Goal: Task Accomplishment & Management: Use online tool/utility

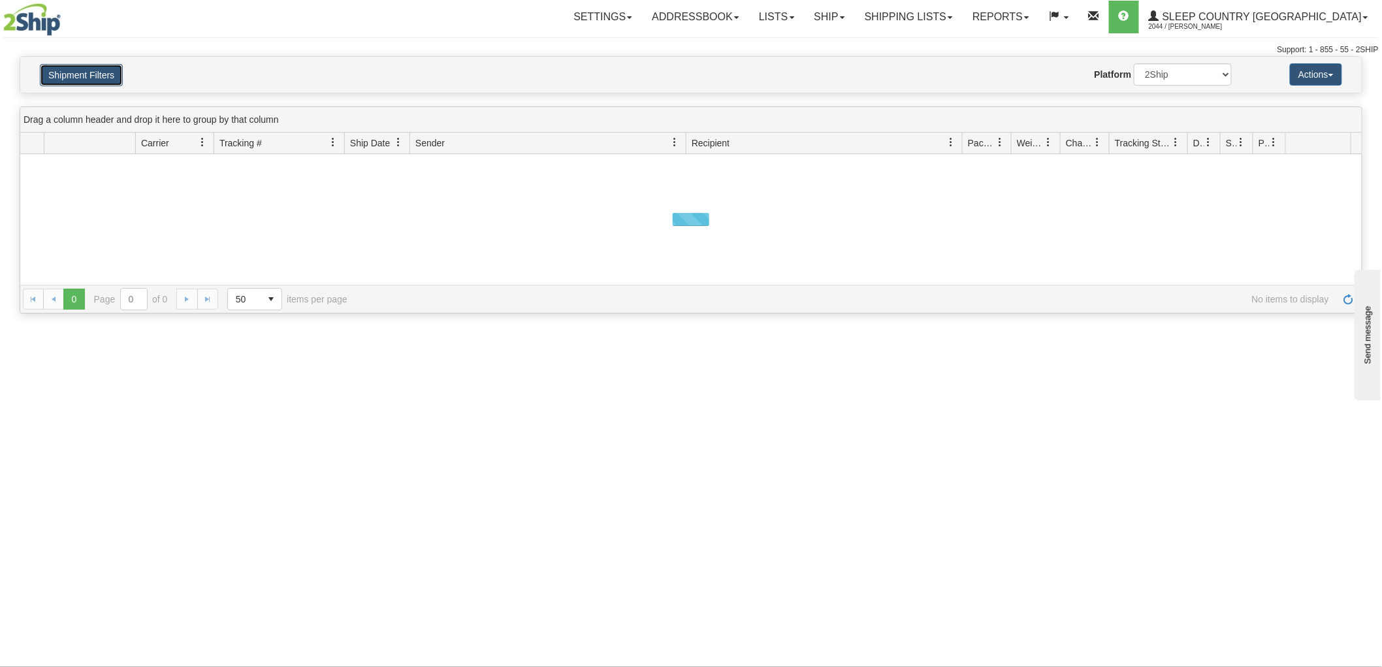
click at [112, 74] on button "Shipment Filters" at bounding box center [81, 75] width 83 height 22
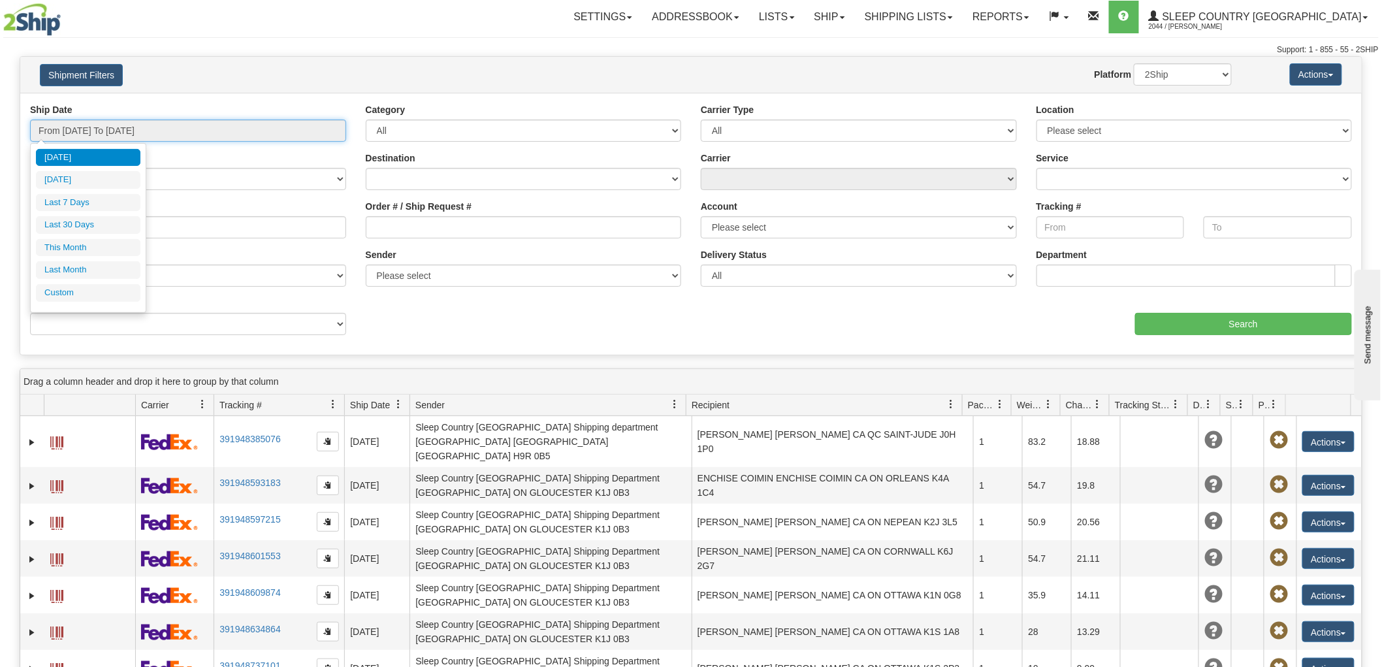
click at [163, 127] on input "From [DATE] To [DATE]" at bounding box center [188, 130] width 316 height 22
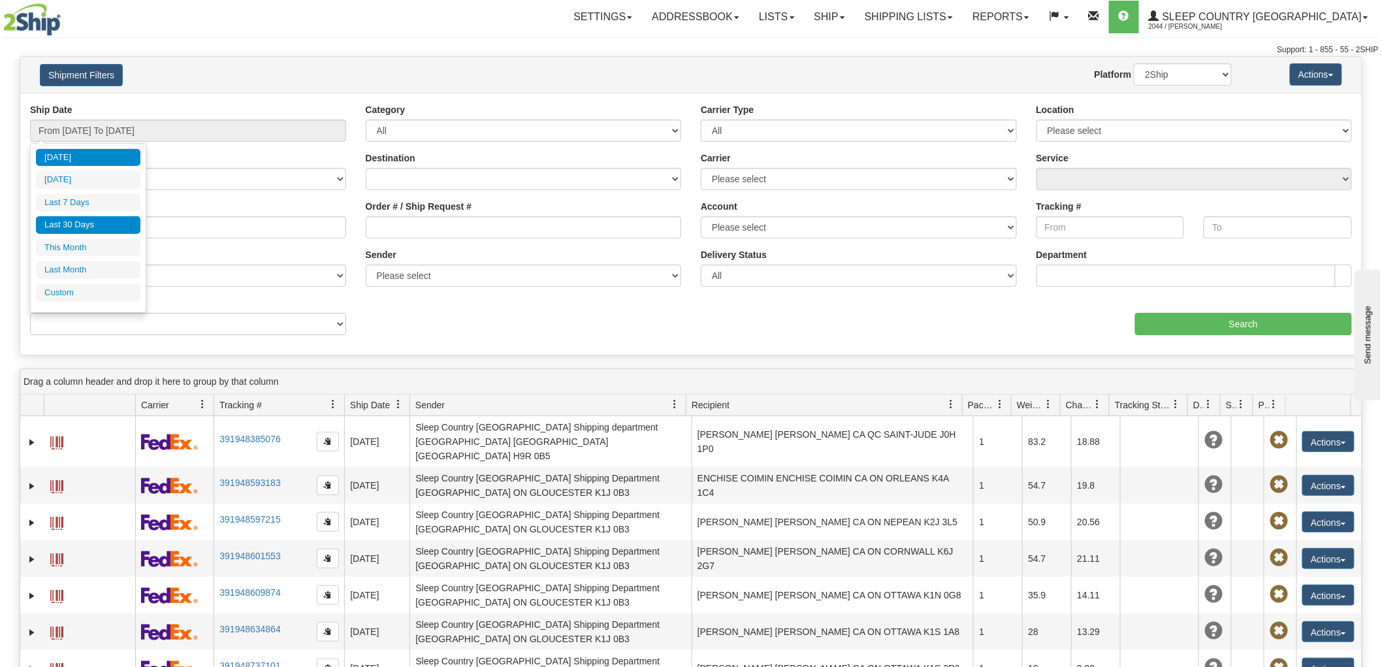
click at [107, 217] on li "Last 30 Days" at bounding box center [88, 225] width 104 height 18
type input "From [DATE] To [DATE]"
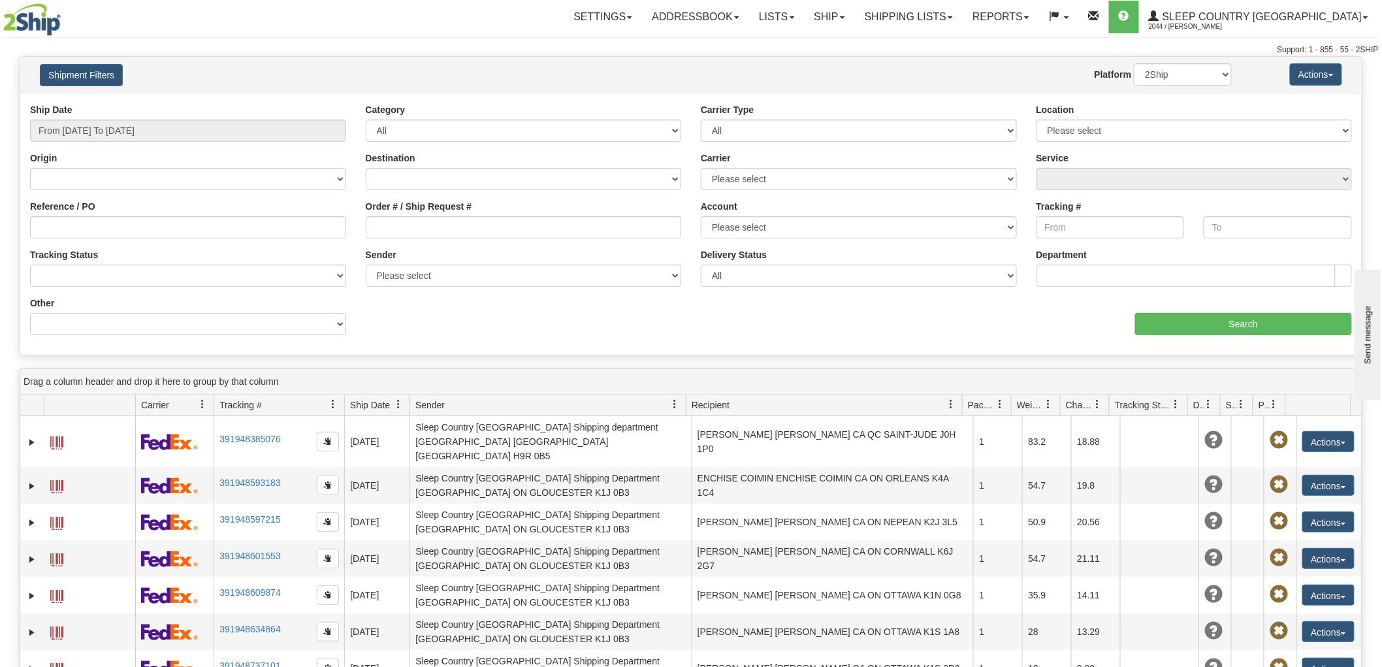
click at [524, 238] on div "Order # / Ship Request #" at bounding box center [524, 224] width 336 height 48
click at [540, 227] on input "Order # / Ship Request #" at bounding box center [524, 227] width 316 height 22
paste input "9000H948679"
type input "9000H948679"
click at [1242, 326] on input "Search" at bounding box center [1243, 324] width 217 height 22
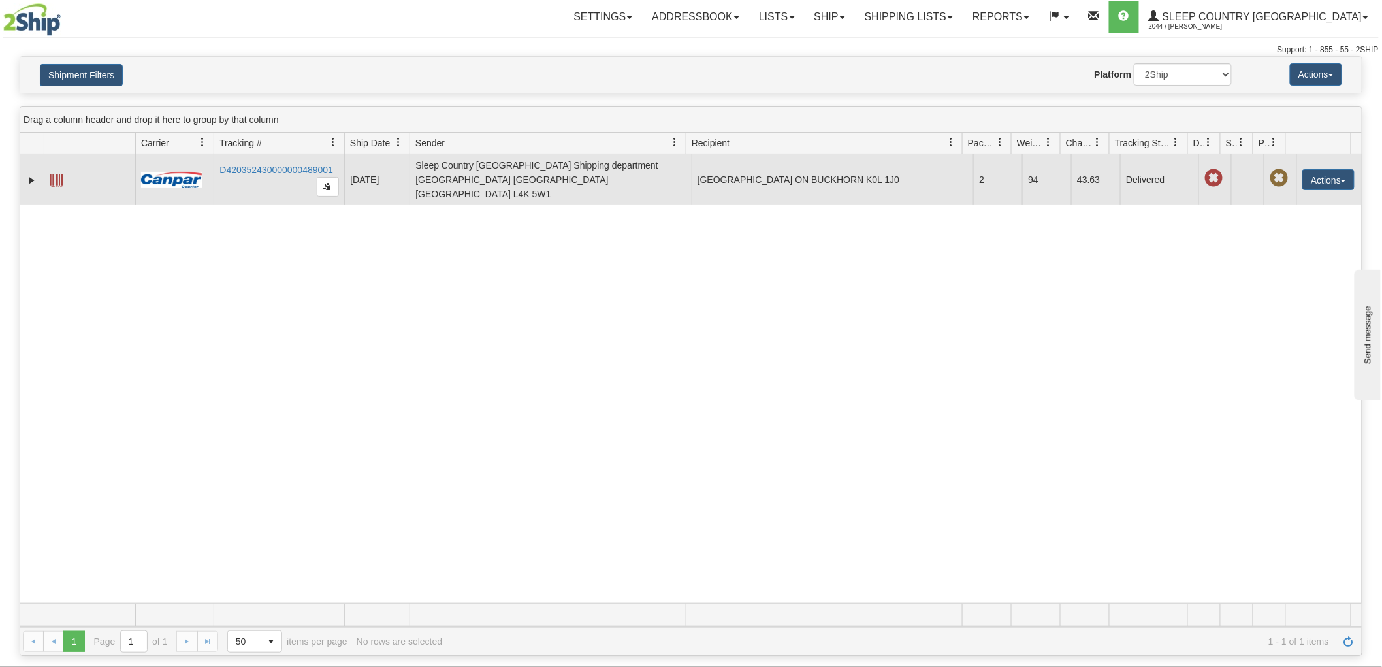
click at [61, 174] on span at bounding box center [56, 180] width 13 height 13
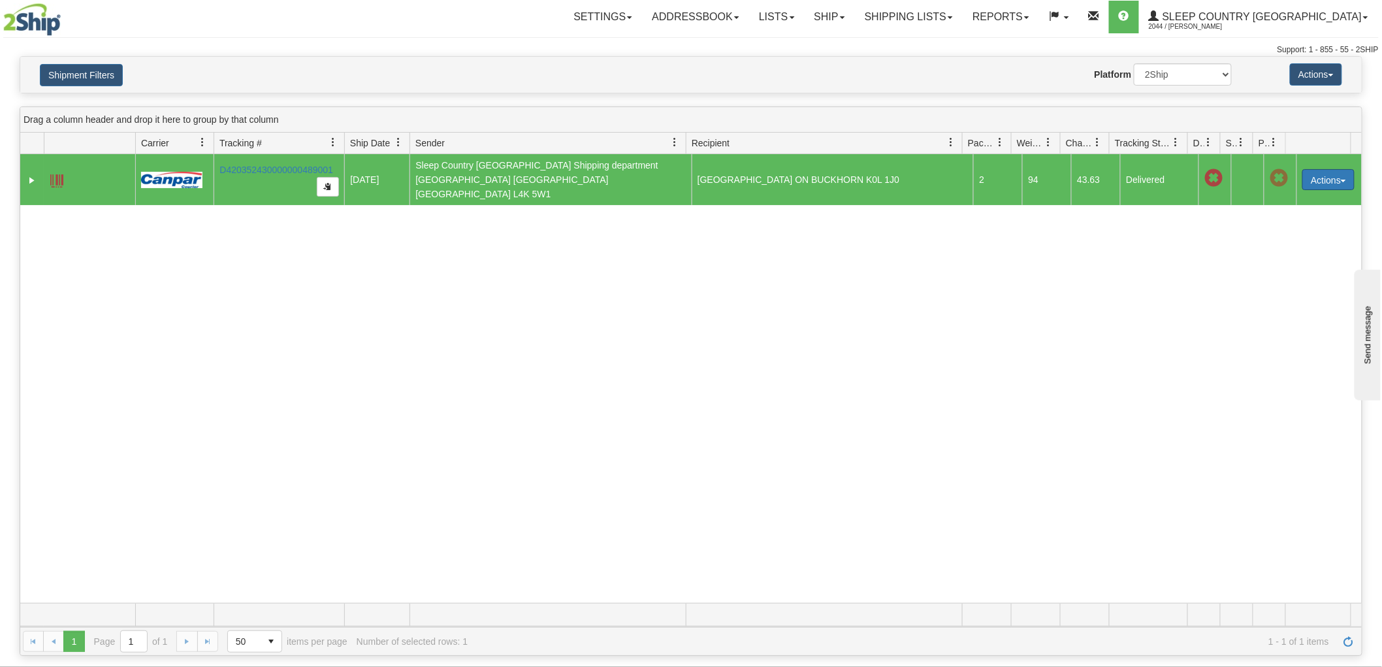
click at [1339, 181] on button "Actions" at bounding box center [1328, 179] width 52 height 21
click at [1282, 216] on link "Return" at bounding box center [1301, 220] width 104 height 17
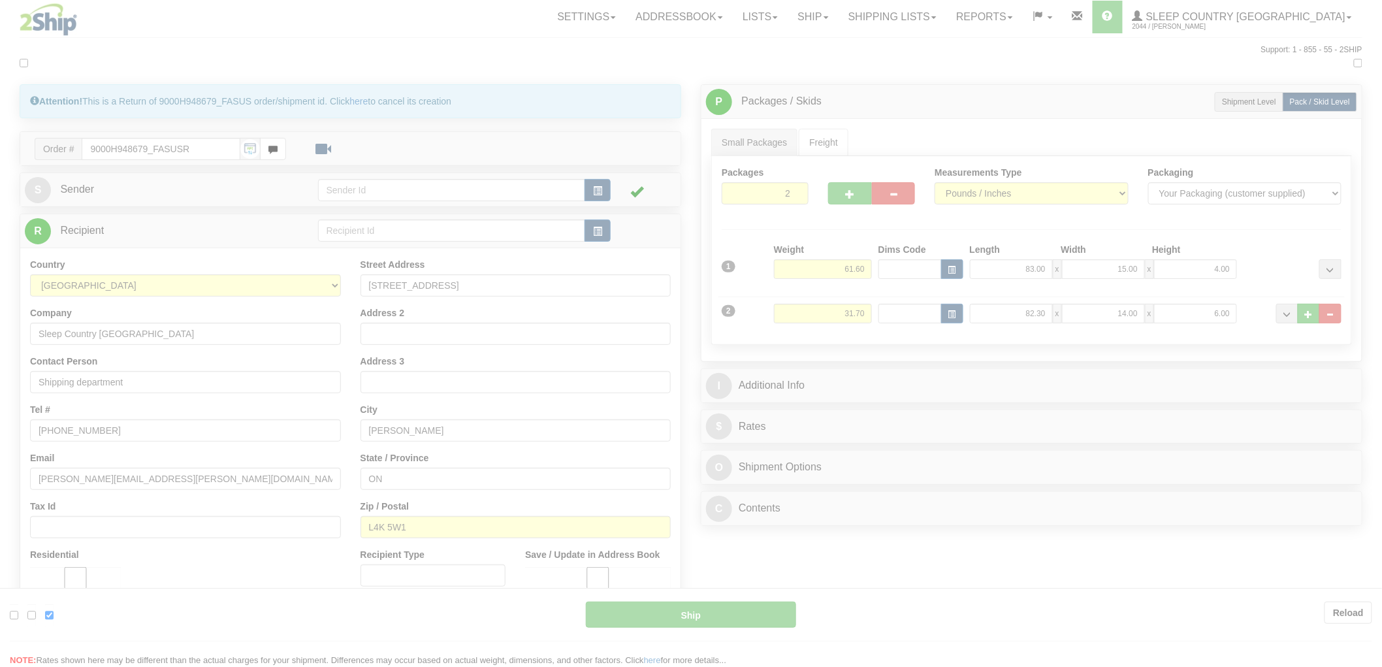
type input "1"
type input "10:02"
type input "16:00"
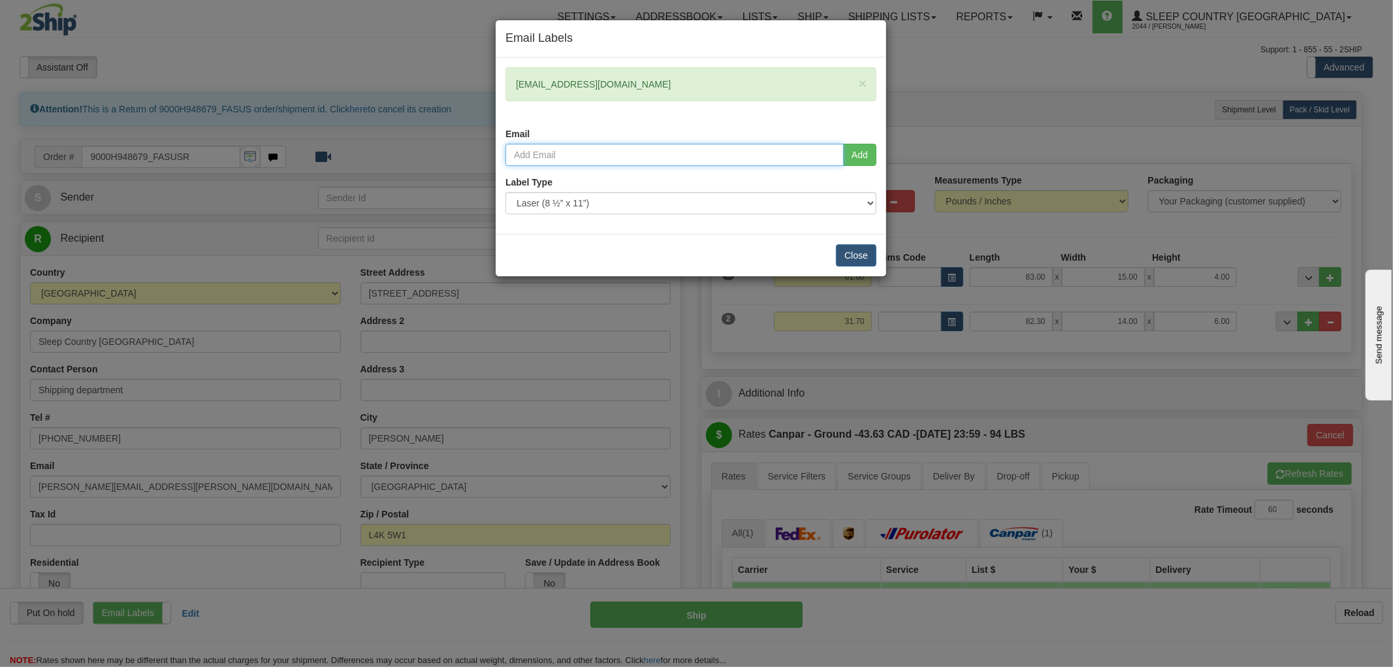
click at [686, 154] on input "email" at bounding box center [674, 155] width 338 height 22
paste input "Drop Ship Support <DSSupport@sleepcountry.ca>"
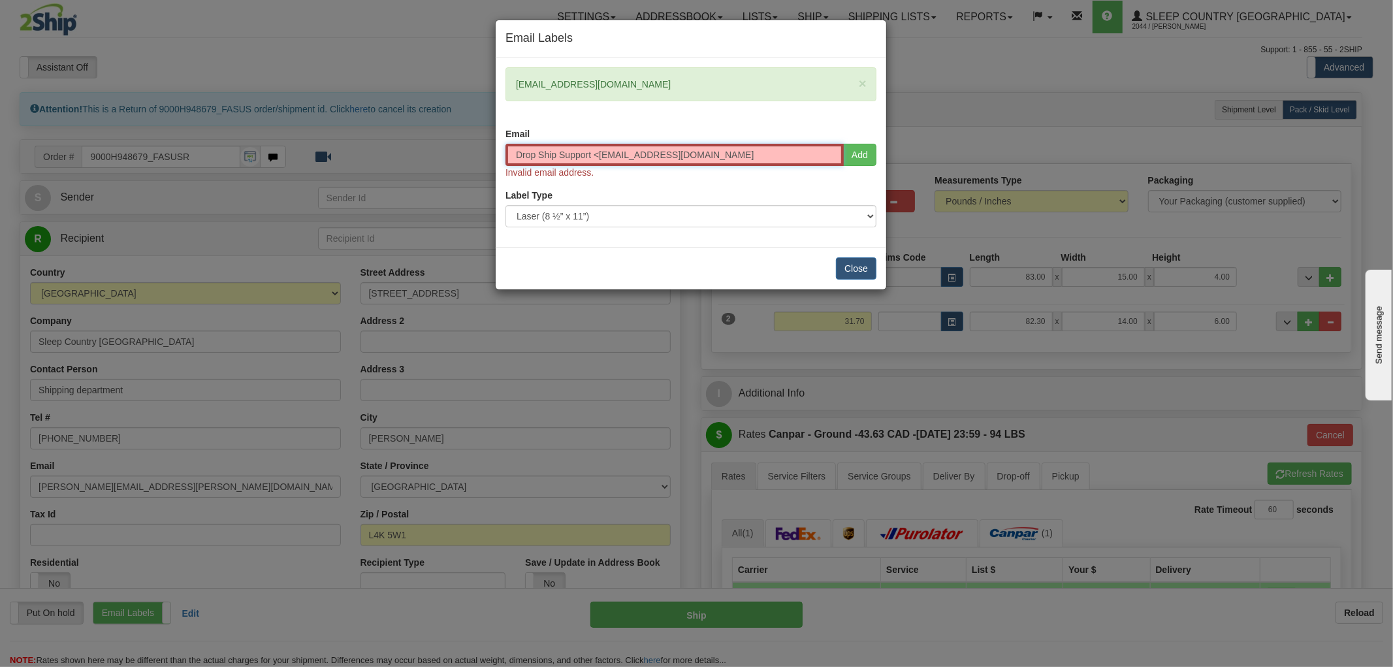
paste input "Amber Begg <amber.begg@sleepcountry.ca>"
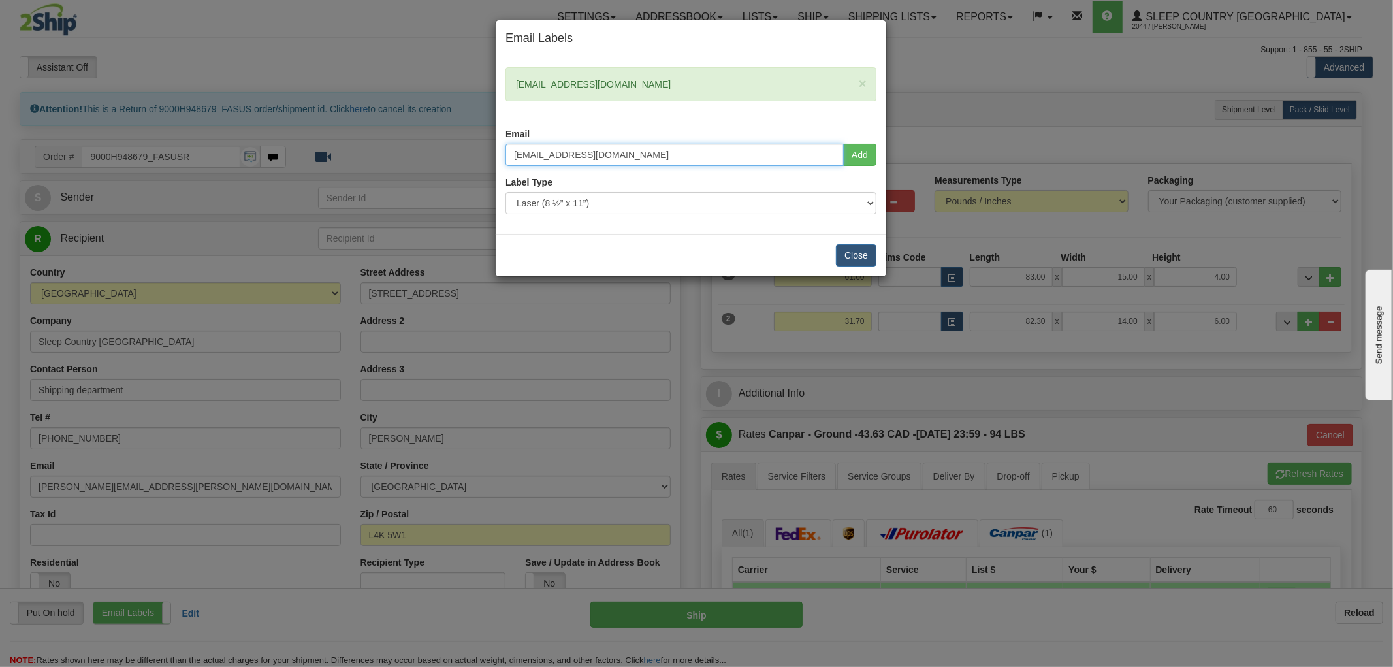
type input "amber.begg@sleepcountry.ca"
click at [860, 151] on button "Add" at bounding box center [859, 155] width 33 height 22
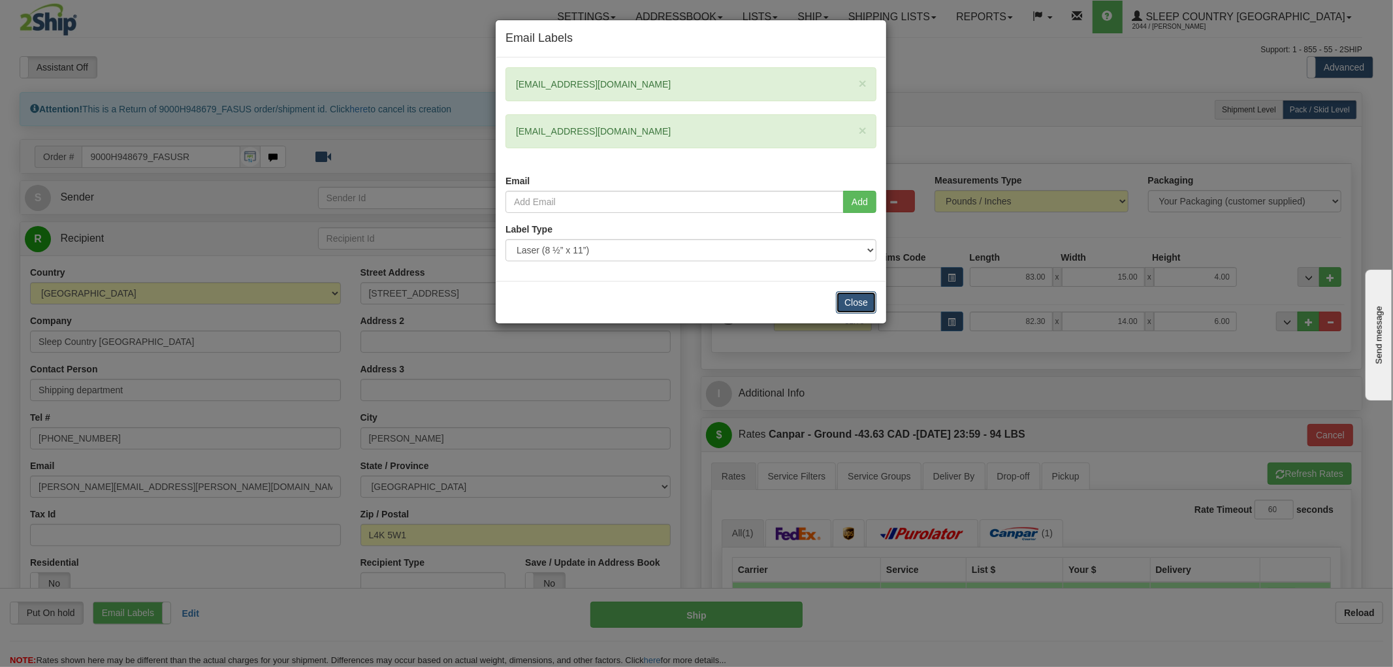
click at [855, 296] on button "Close" at bounding box center [856, 302] width 40 height 22
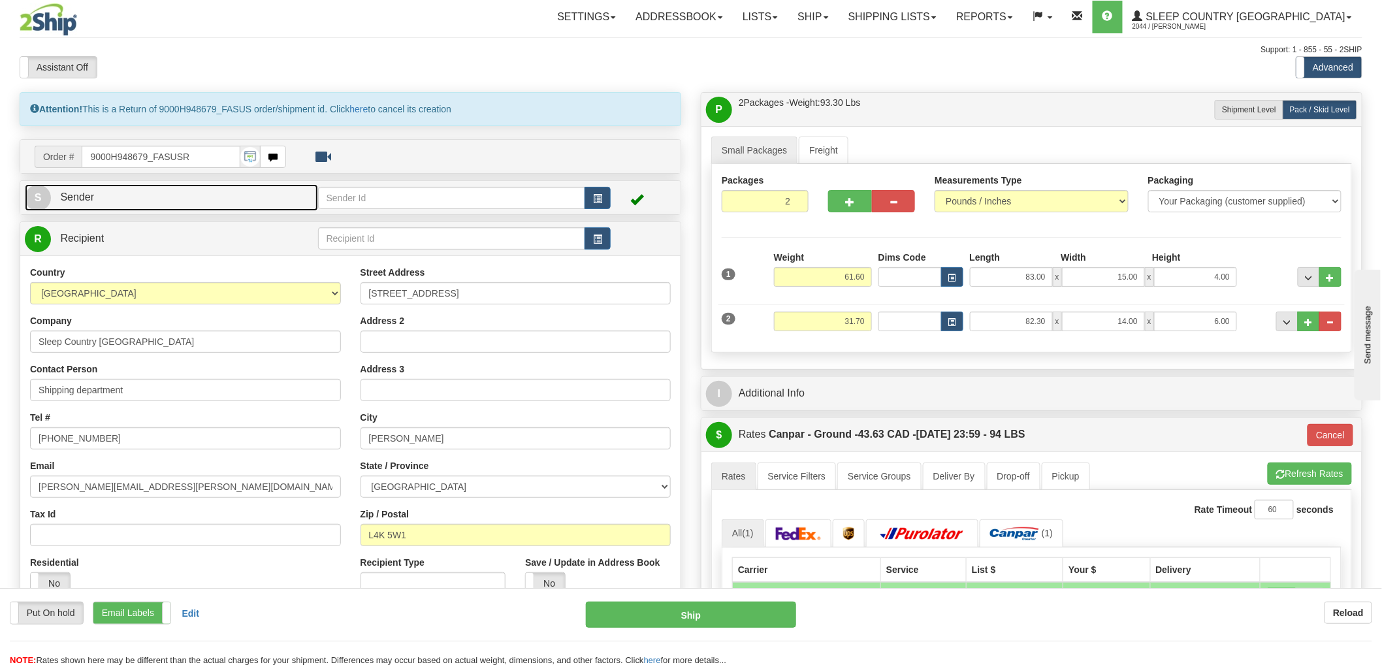
click at [222, 201] on link "S Sender" at bounding box center [171, 197] width 293 height 27
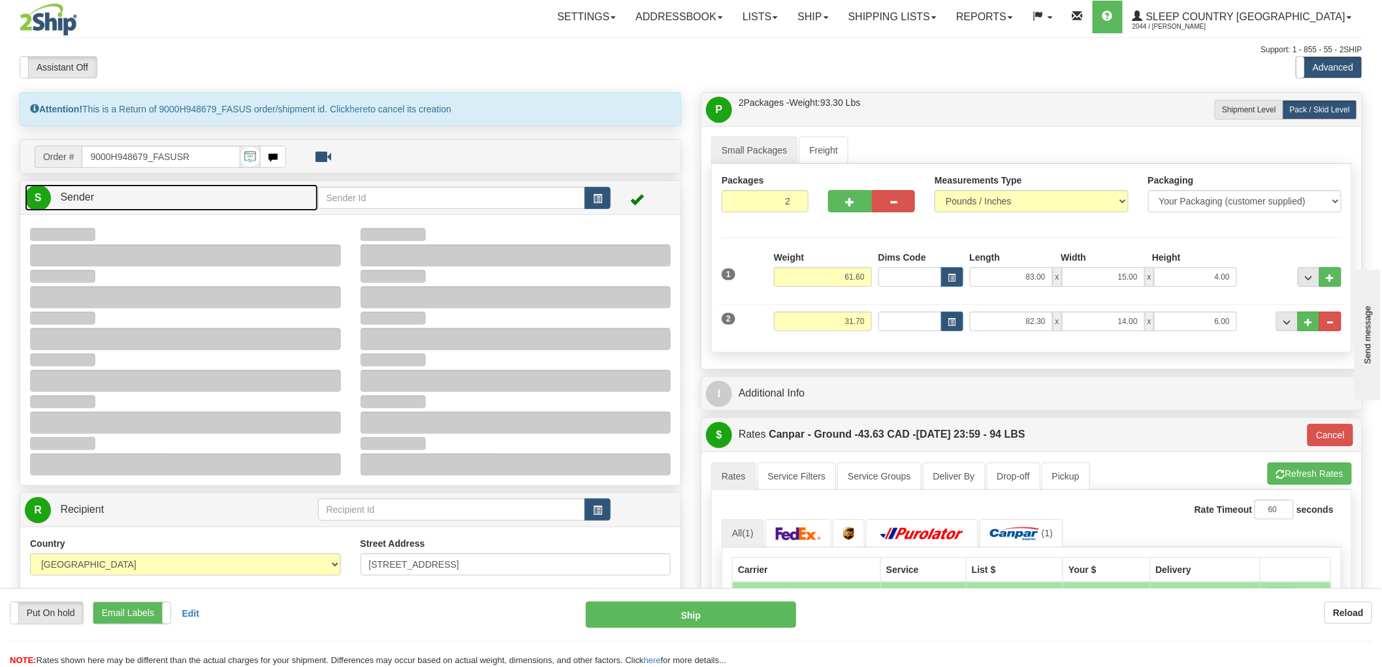
type input "13:03"
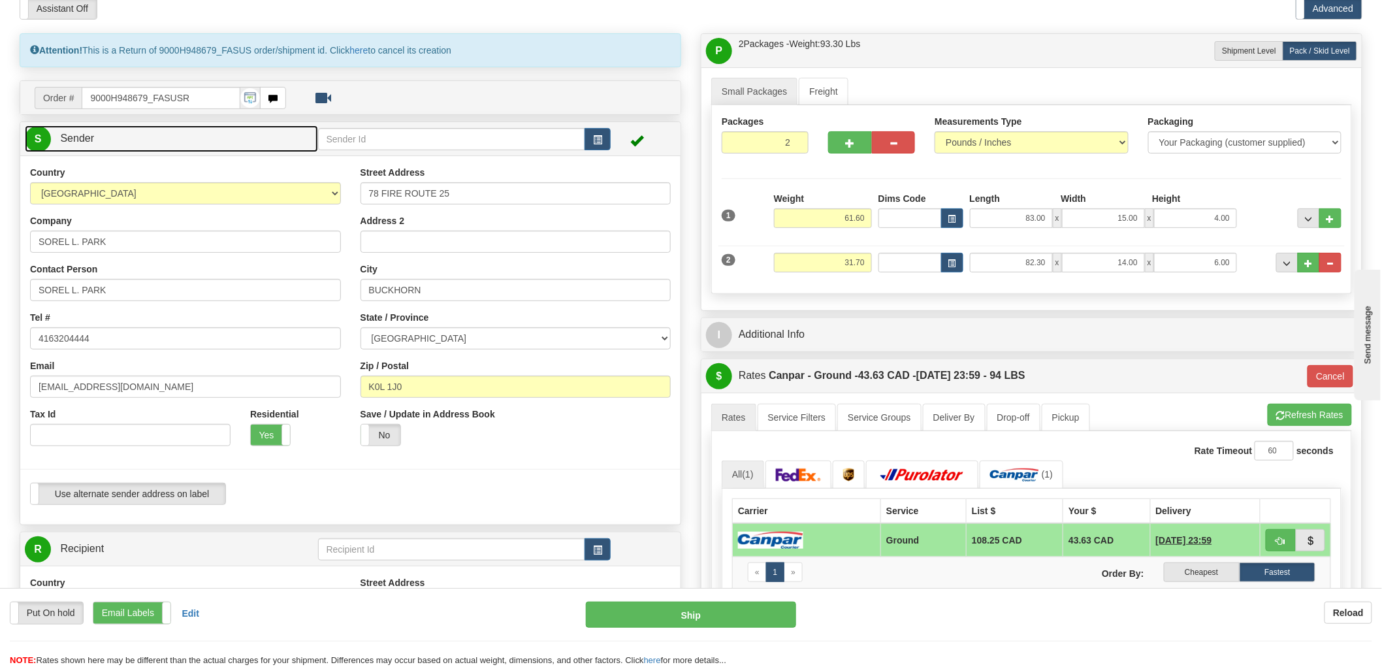
scroll to position [435, 0]
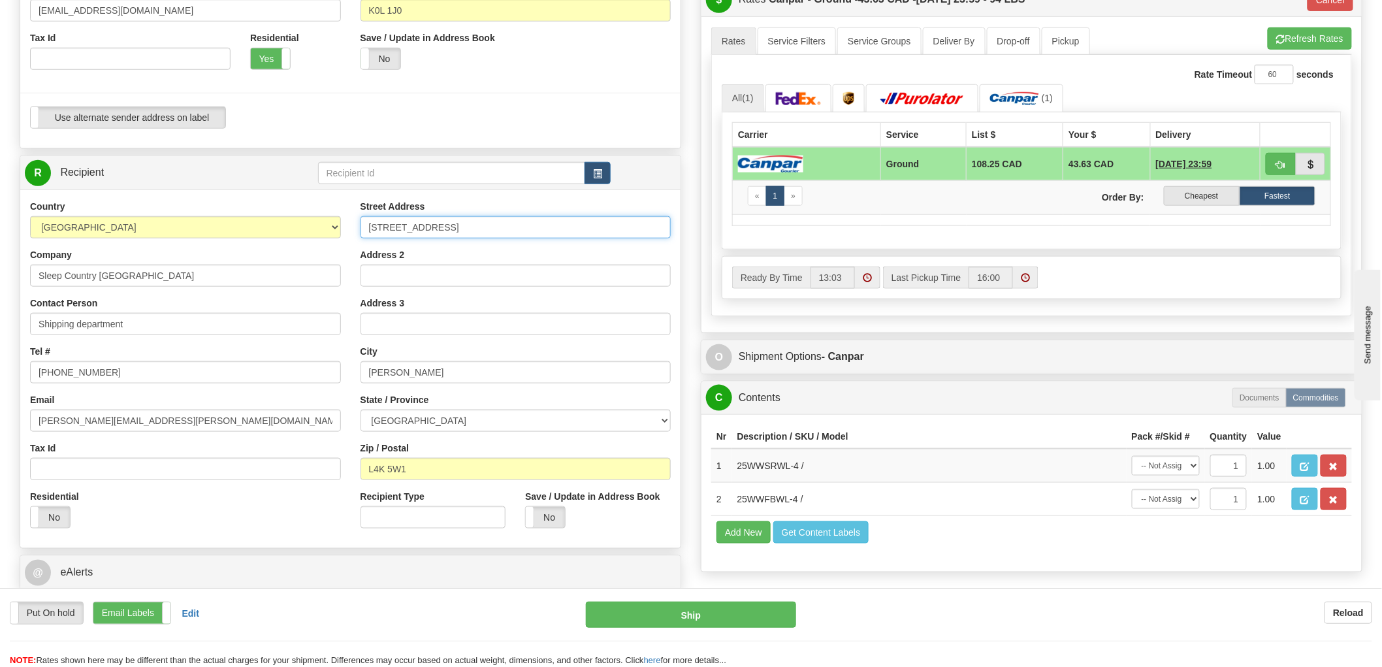
click at [518, 227] on input "150 Great Gulf Drive" at bounding box center [515, 227] width 311 height 22
paste input "520 COLLEGE ST EAST BELLEVILLE K8N 4Z6"
type input "520 COLLEGE ST EAST"
paste input "BELLEVILLE K8N 4Z6"
type input "BELLEVILLE"
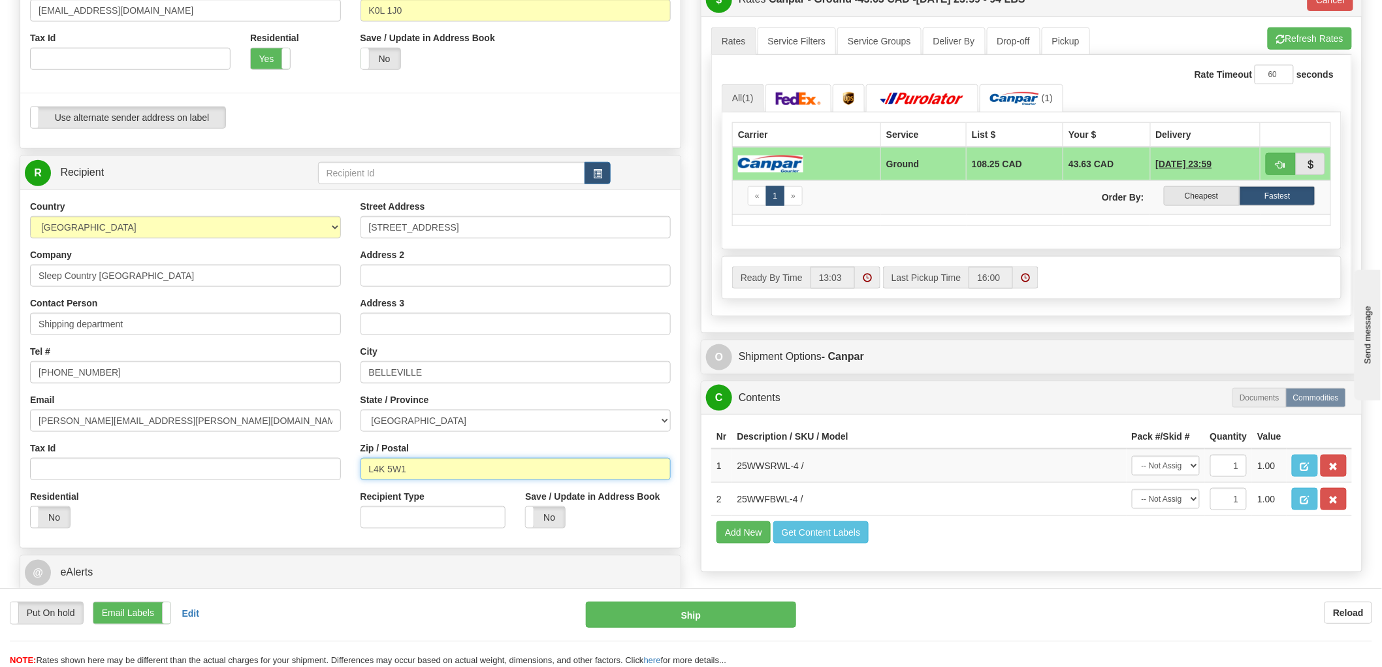
paste input "K8N 4Z6"
type input "K8N 4Z6"
click at [182, 264] on div "Company Sleep Country Canada" at bounding box center [185, 267] width 311 height 39
type input "1"
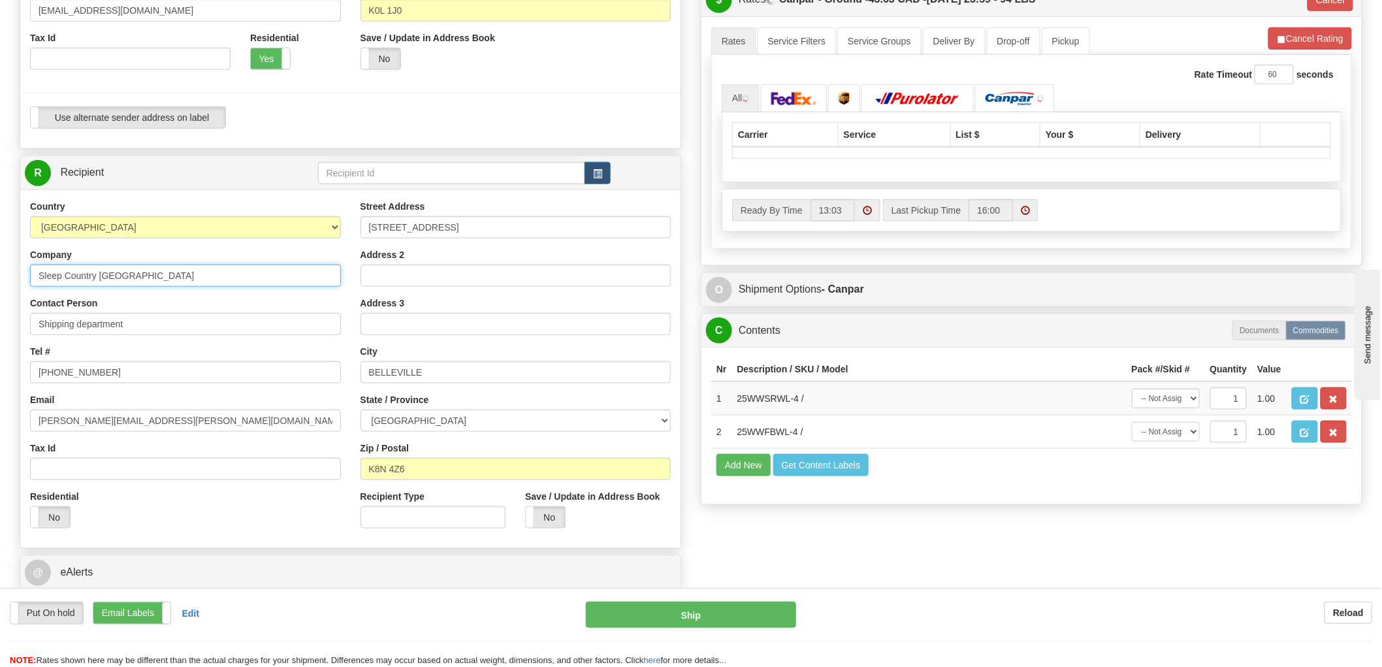
click at [181, 272] on input "Sleep Country [GEOGRAPHIC_DATA]" at bounding box center [185, 275] width 311 height 22
click at [151, 325] on input "Shipping department" at bounding box center [185, 324] width 311 height 22
paste input "leep Country Canada"
type input "Sleep Country [GEOGRAPHIC_DATA]"
click at [149, 379] on input "905-760-0965" at bounding box center [185, 372] width 311 height 22
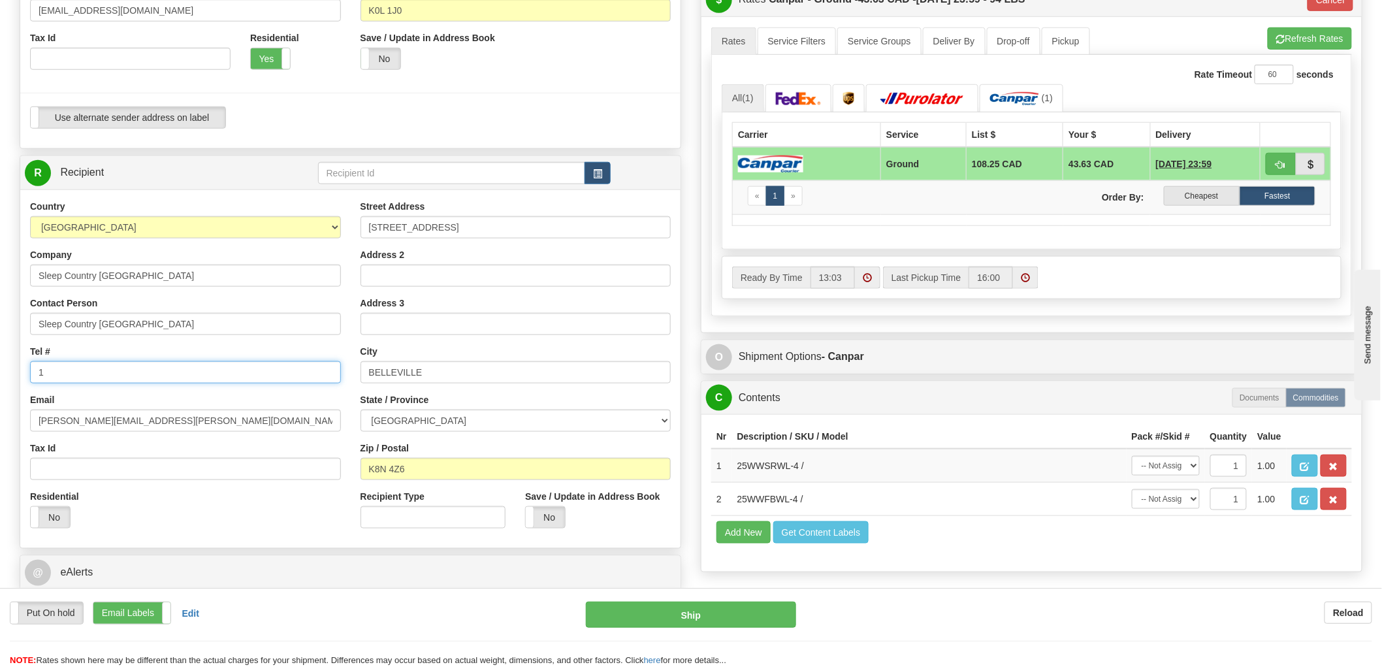
click at [149, 375] on input "1" at bounding box center [185, 372] width 311 height 22
type input "88"
click at [180, 418] on input "olga.hazan@2ship.com" at bounding box center [185, 420] width 311 height 22
type input "cs"
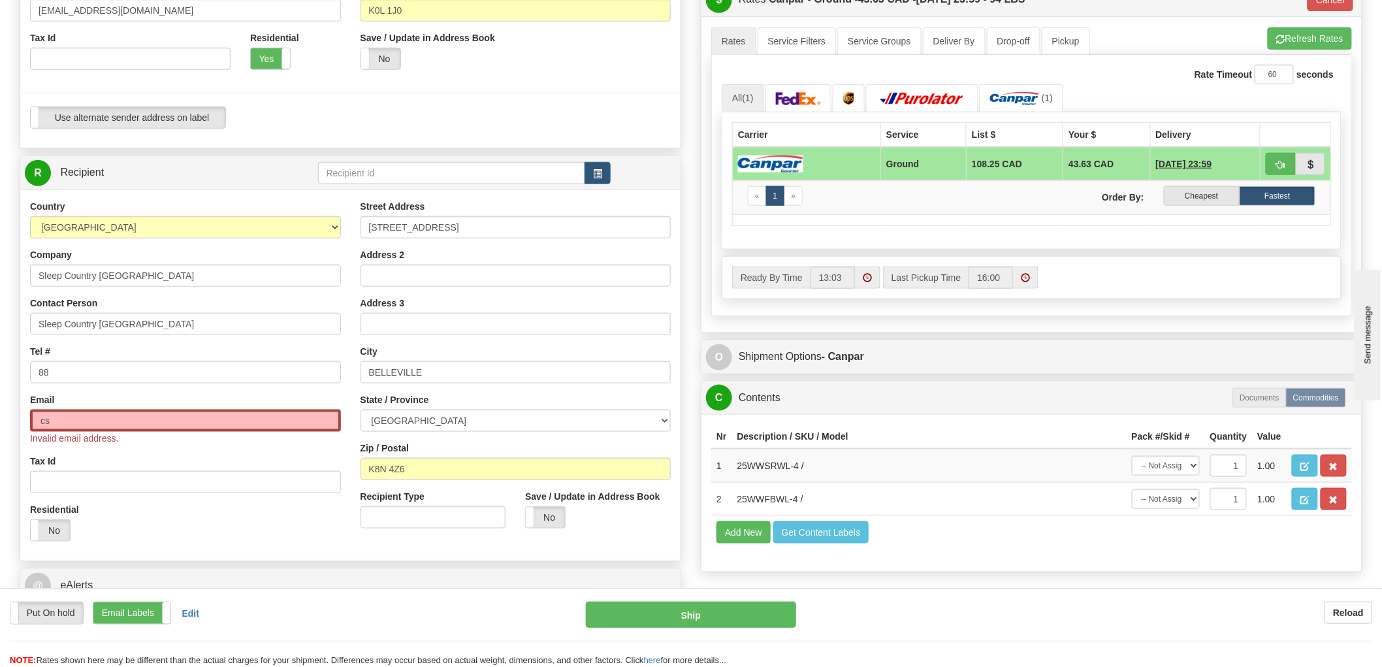
click at [154, 384] on div "Country AFGHANISTAN ALAND ISLANDS ALBANIA ALGERIA AMERICAN SAMOA ANDORRA ANGOLA…" at bounding box center [185, 375] width 330 height 351
click at [161, 375] on input "88" at bounding box center [185, 372] width 311 height 22
paste input "1-888-753-3788"
type input "1-888-753-3788"
click at [126, 417] on input "cs" at bounding box center [185, 420] width 311 height 22
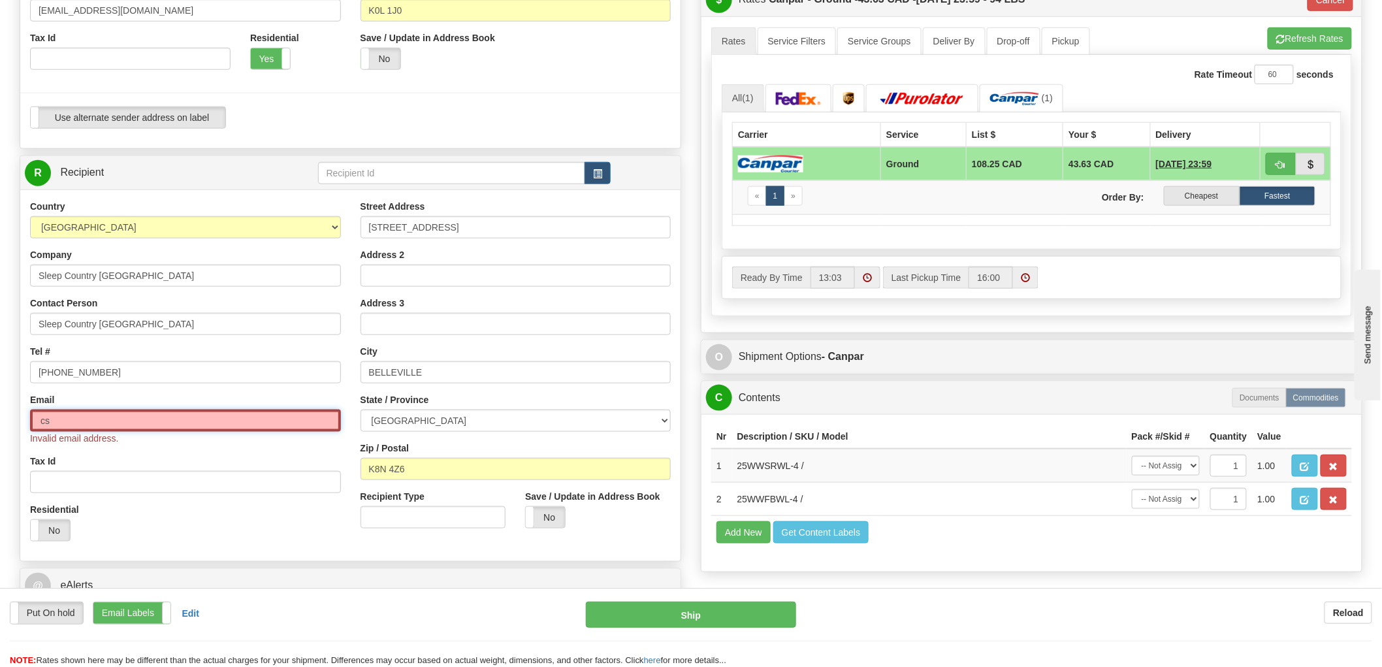
paste input "@support.sleepcountry.ca"
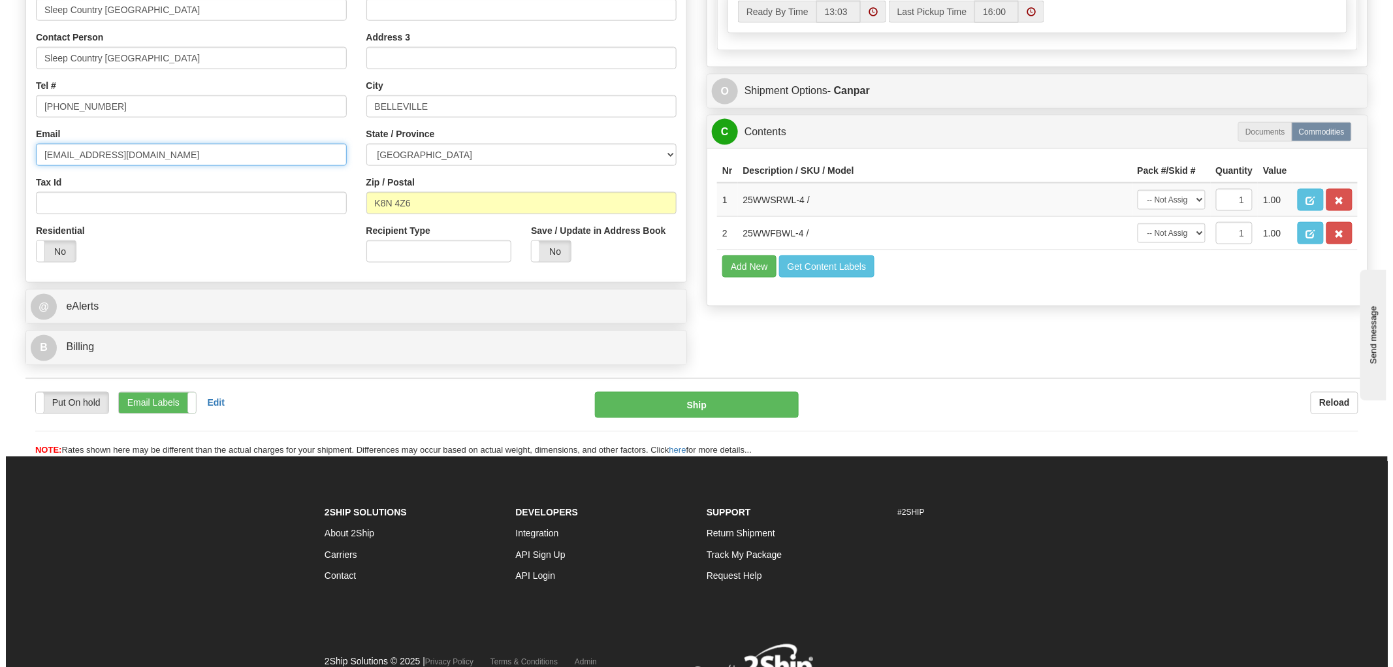
scroll to position [725, 0]
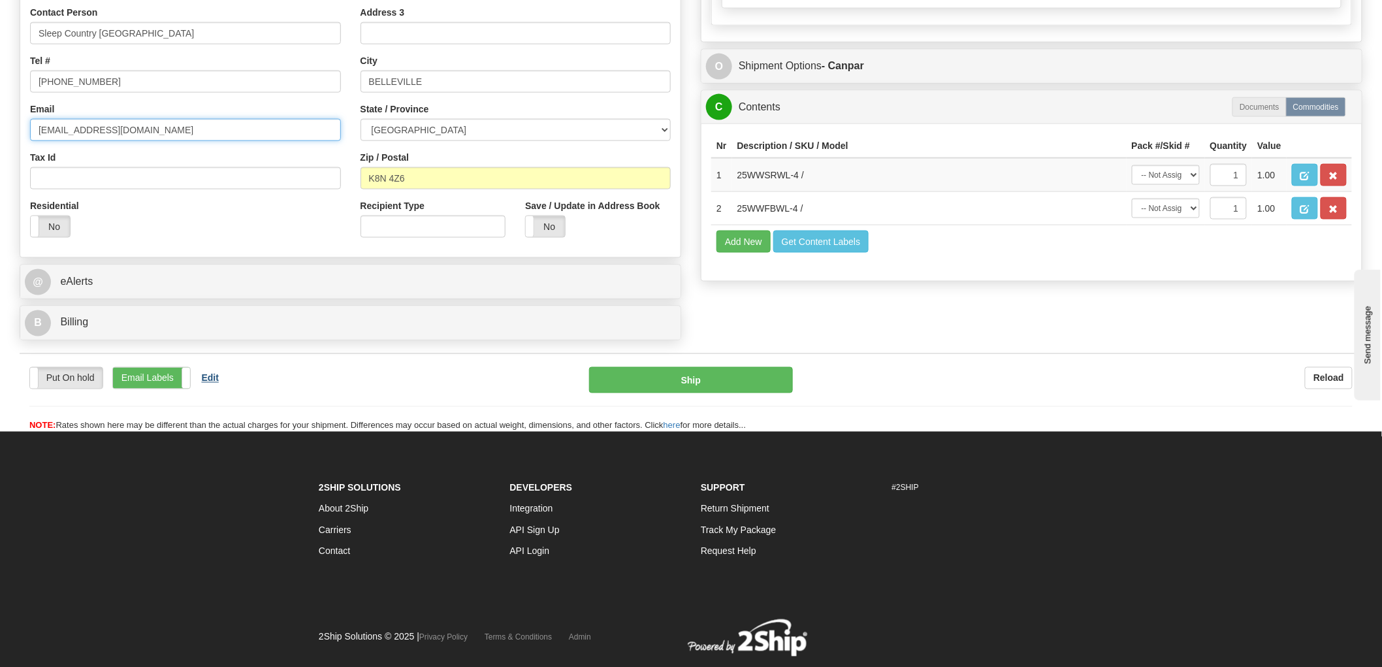
type input "cs@support.sleepcountry.ca"
click at [213, 373] on button "Edit" at bounding box center [210, 378] width 34 height 22
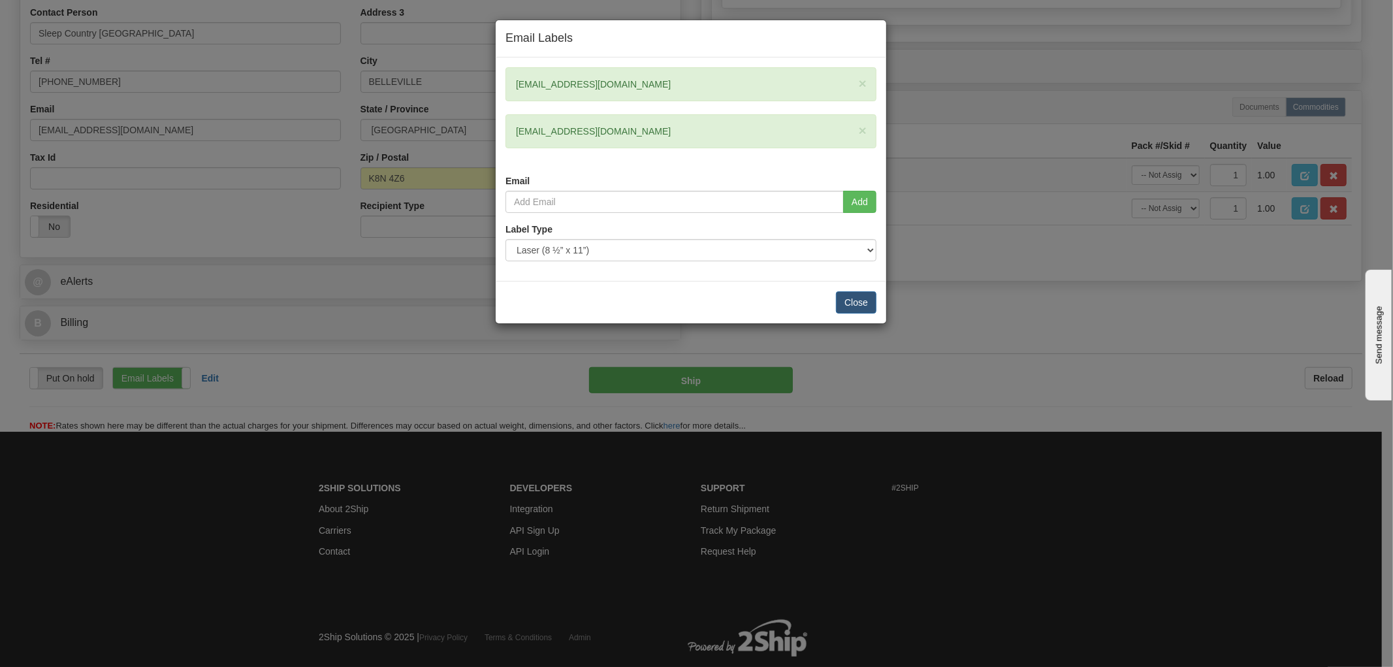
click at [683, 381] on div "Email Labels × sorelpark@groupbenefits.ca × amber.begg@sleepcountry.ca Email Ad…" at bounding box center [696, 333] width 1393 height 667
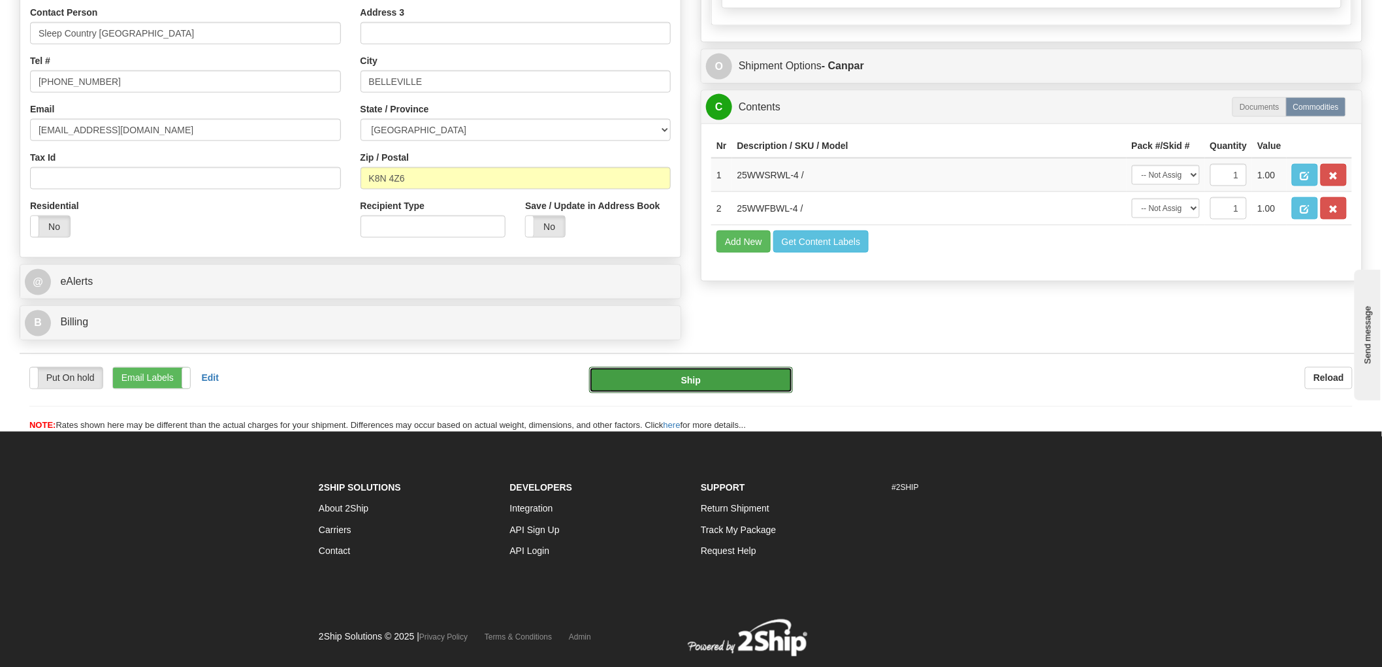
click at [736, 377] on button "Ship" at bounding box center [691, 380] width 204 height 26
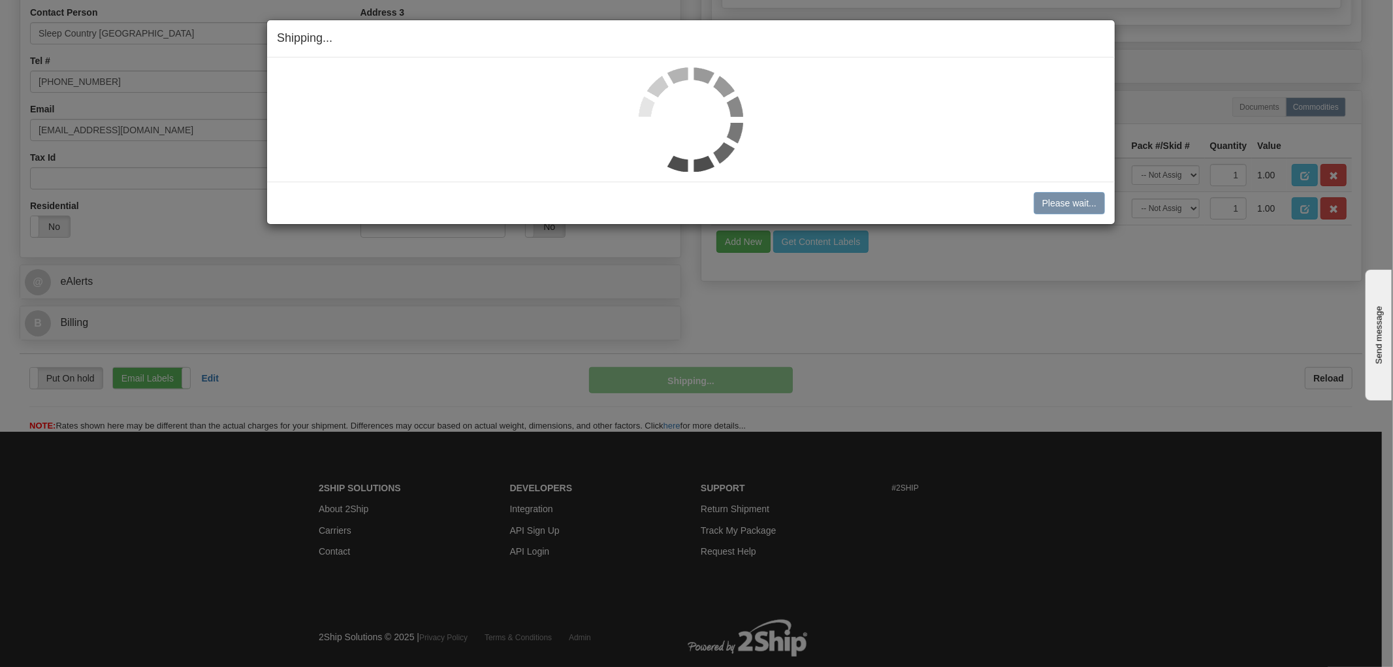
click at [943, 31] on h4 "Shipping... Your SHIPMENT will EXPIRE in" at bounding box center [691, 38] width 828 height 17
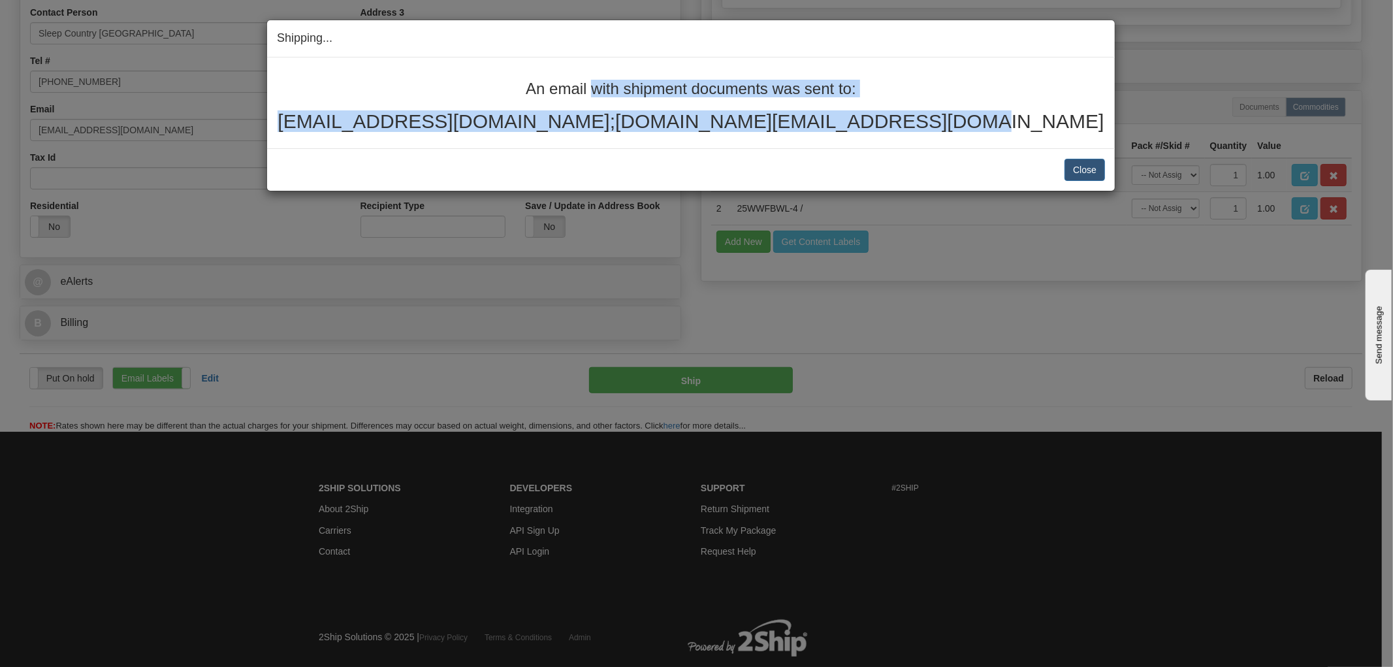
drag, startPoint x: 981, startPoint y: 127, endPoint x: 426, endPoint y: 63, distance: 558.6
click at [426, 63] on div "An email with shipment documents was sent to: sorelpark@groupbenefits.ca;amber.…" at bounding box center [690, 102] width 847 height 91
copy div "An email with shipment documents was sent to: sorelpark@groupbenefits.ca;amber.…"
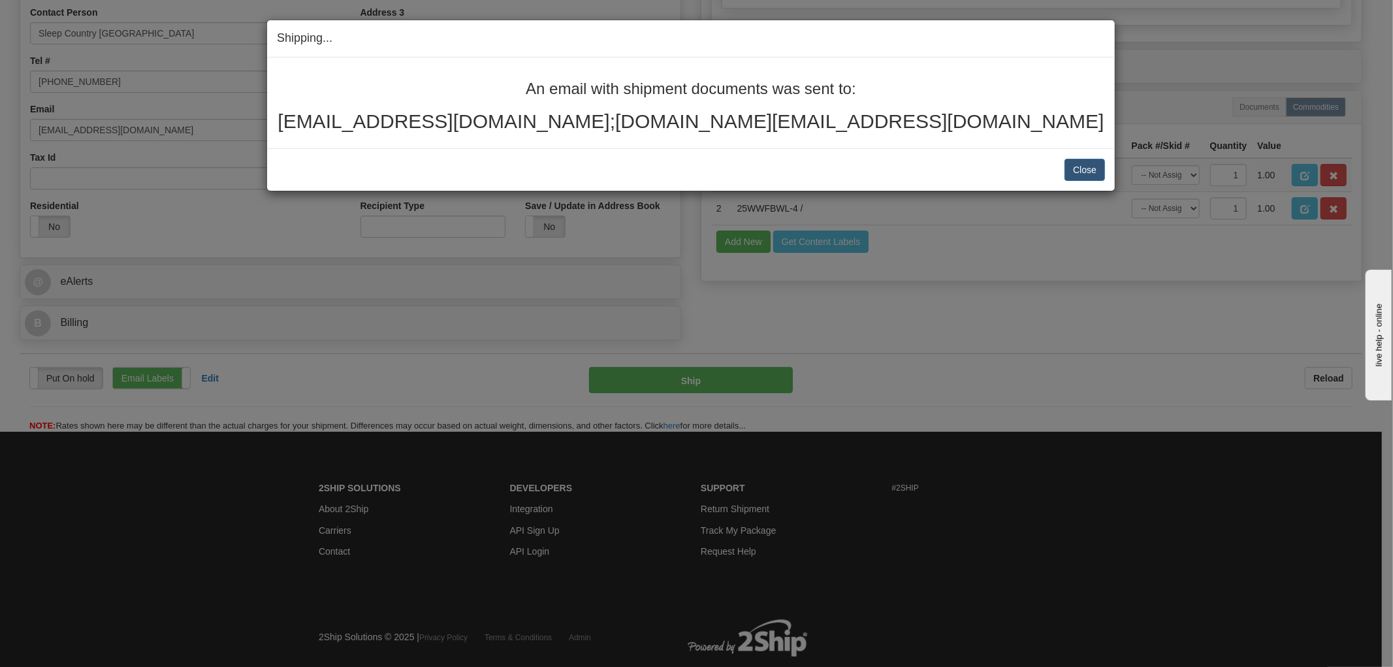
drag, startPoint x: 72, startPoint y: 544, endPoint x: 165, endPoint y: 484, distance: 110.5
click at [72, 543] on div "Shipping... Your SHIPMENT will EXPIRE in An email with shipment documents was s…" at bounding box center [696, 333] width 1393 height 667
